Goal: Information Seeking & Learning: Learn about a topic

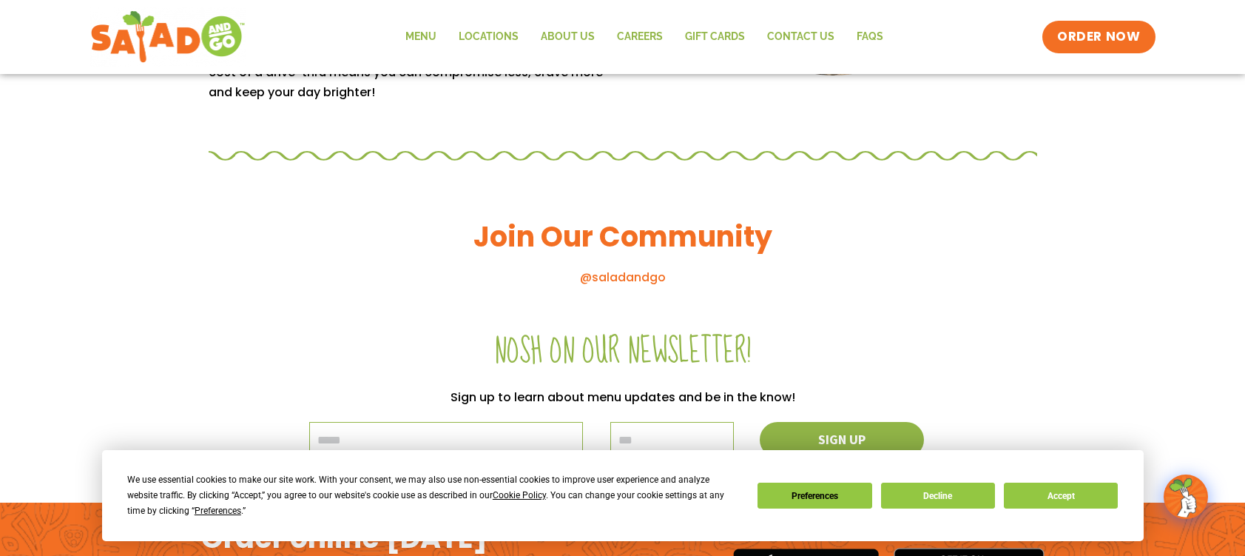
scroll to position [1335, 0]
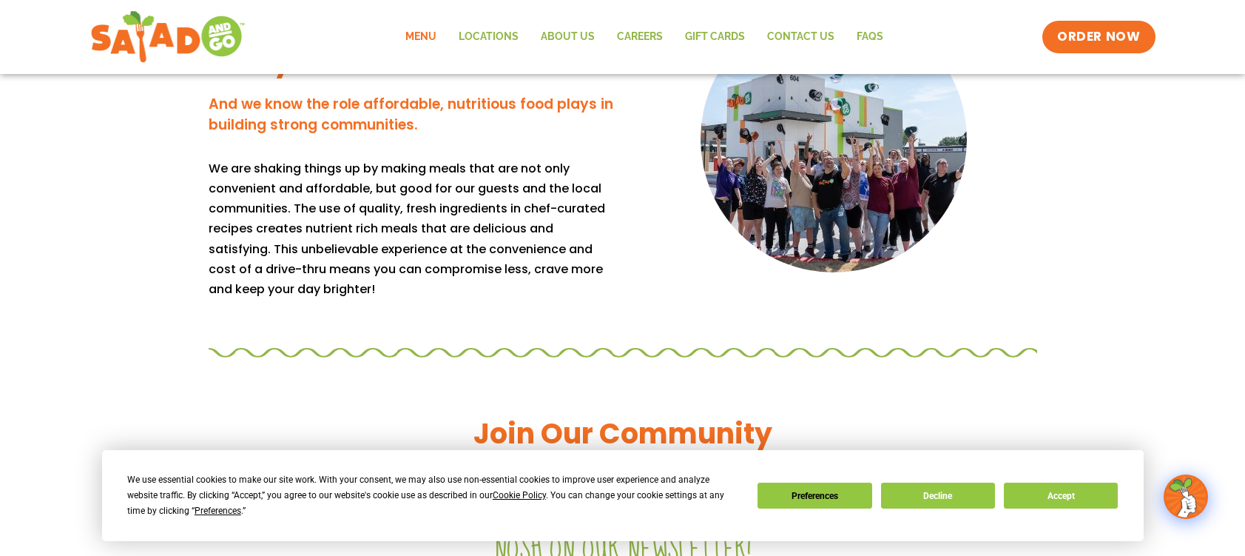
click at [413, 30] on link "Menu" at bounding box center [420, 37] width 53 height 34
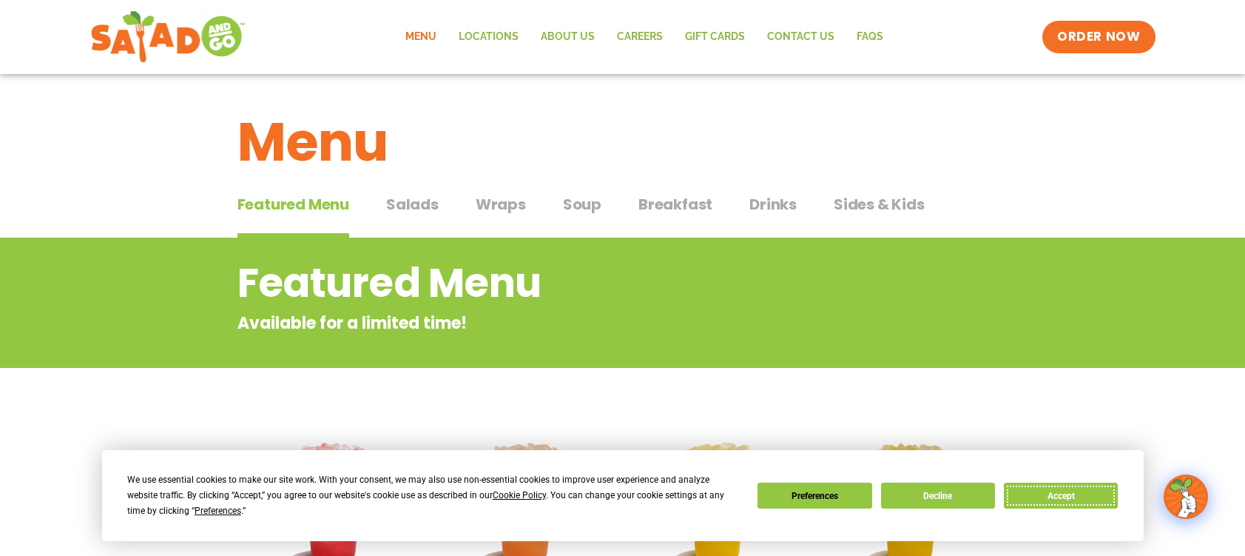
click at [1062, 490] on button "Accept" at bounding box center [1061, 495] width 114 height 26
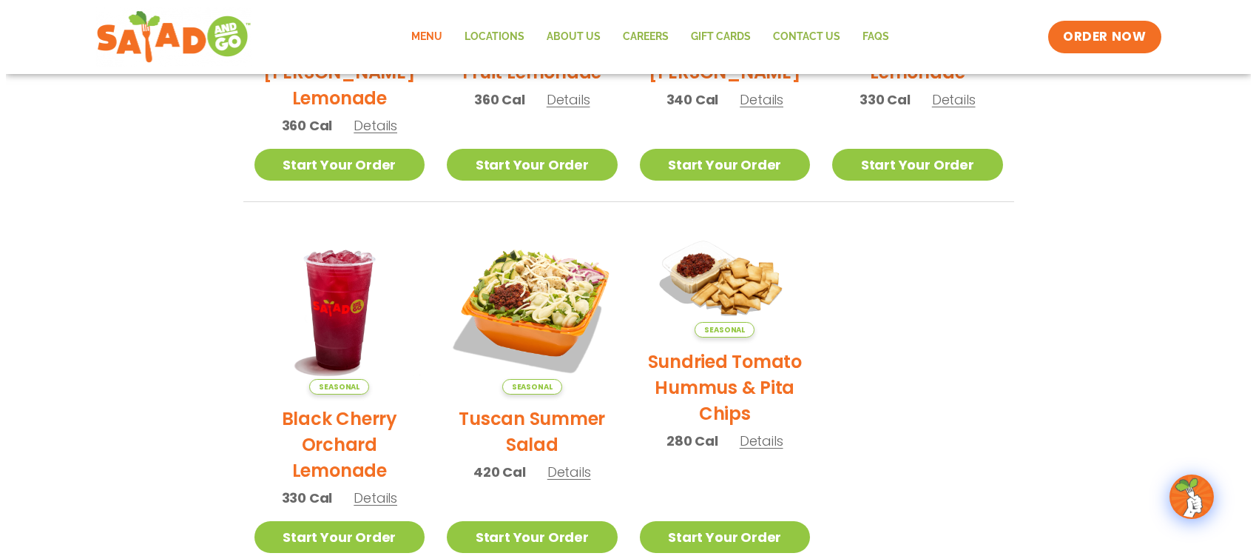
scroll to position [666, 0]
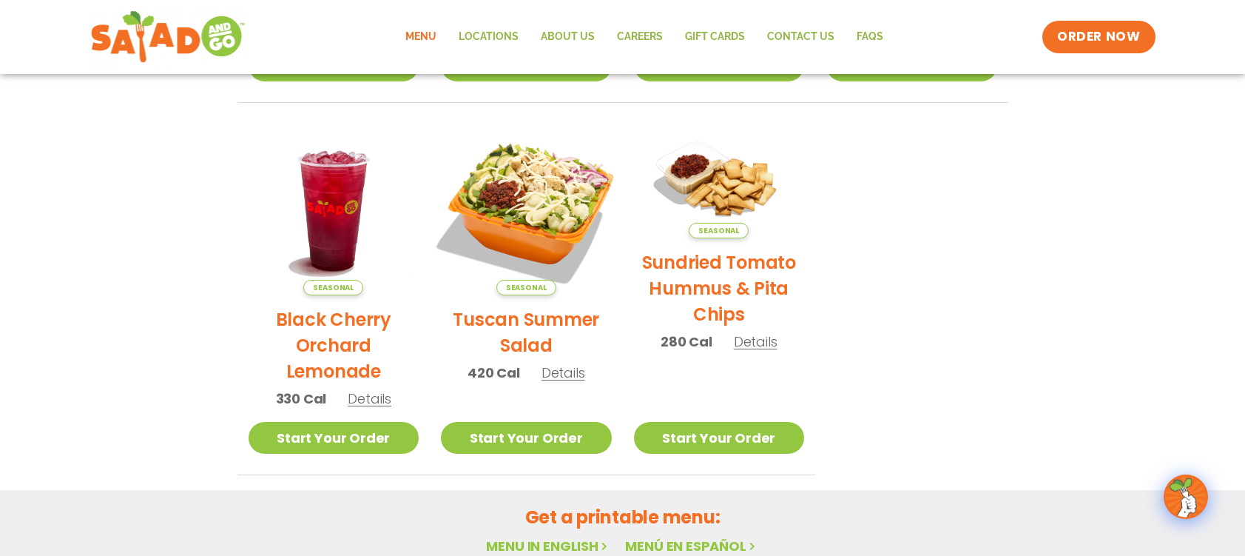
click at [543, 218] on img at bounding box center [526, 209] width 200 height 200
